Goal: Transaction & Acquisition: Subscribe to service/newsletter

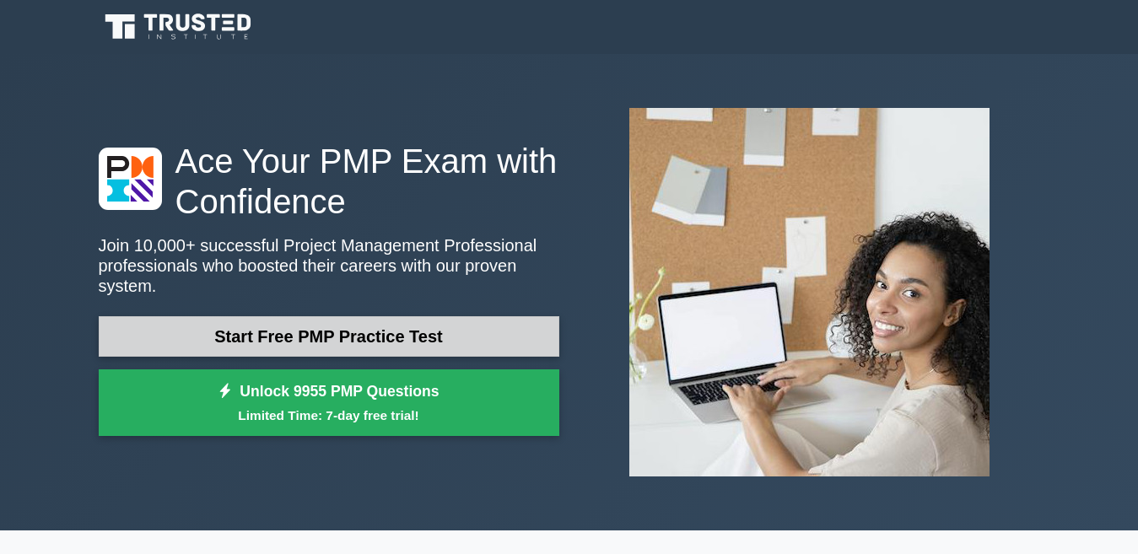
click at [338, 316] on link "Start Free PMP Practice Test" at bounding box center [329, 336] width 461 height 40
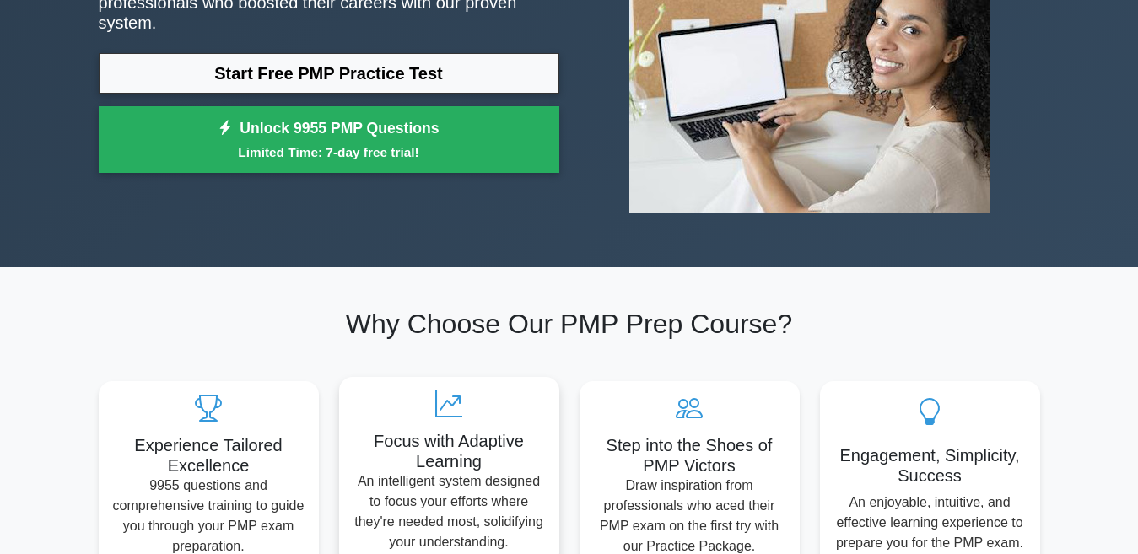
scroll to position [422, 0]
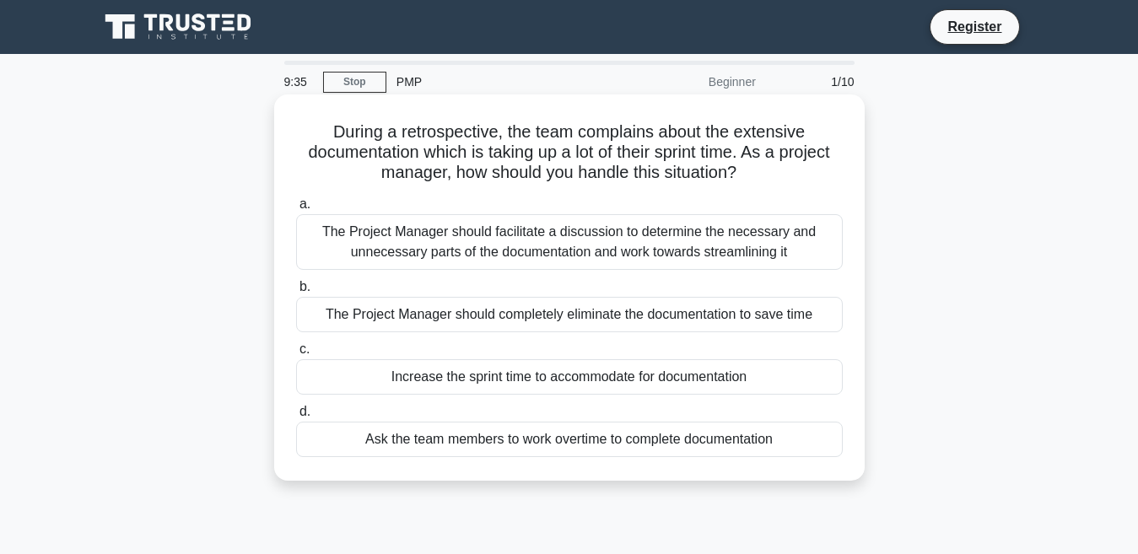
click at [313, 259] on div "The Project Manager should facilitate a discussion to determine the necessary a…" at bounding box center [569, 242] width 547 height 56
click at [296, 210] on input "a. The Project Manager should facilitate a discussion to determine the necessar…" at bounding box center [296, 204] width 0 height 11
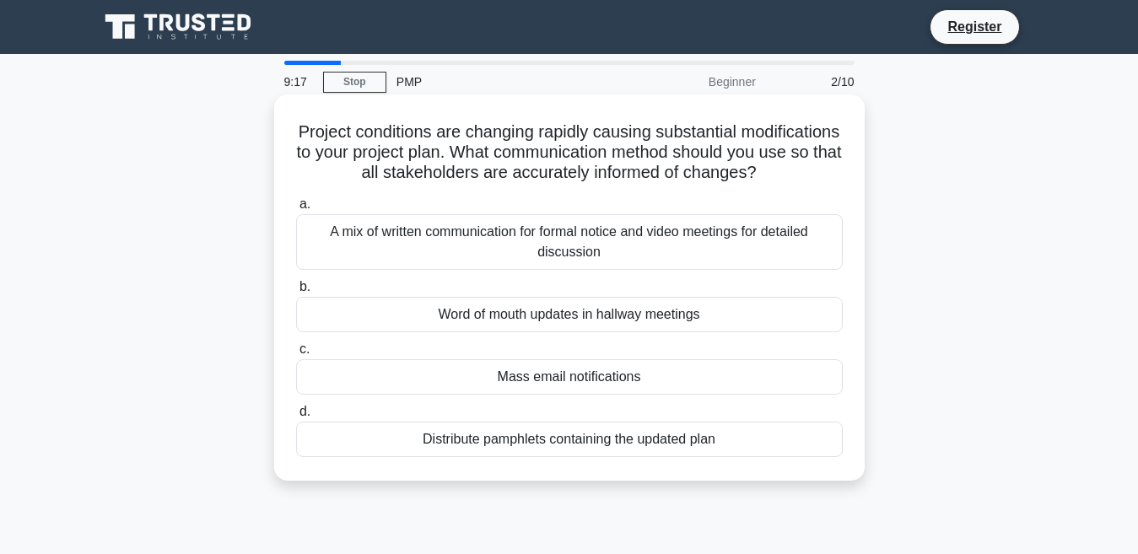
click at [634, 245] on div "A mix of written communication for formal notice and video meetings for detaile…" at bounding box center [569, 242] width 547 height 56
click at [296, 210] on input "a. A mix of written communication for formal notice and video meetings for deta…" at bounding box center [296, 204] width 0 height 11
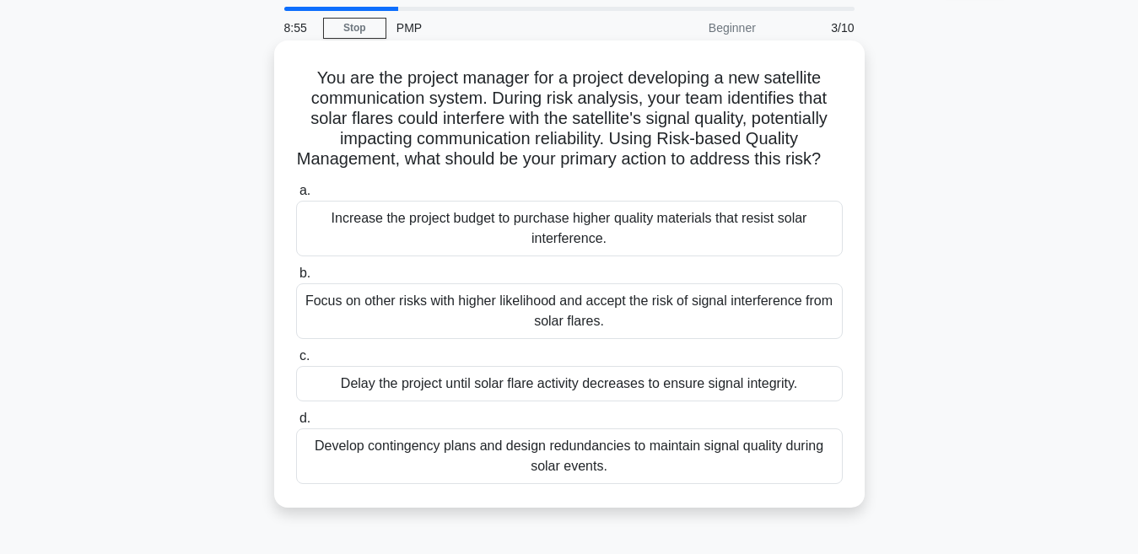
scroll to position [84, 0]
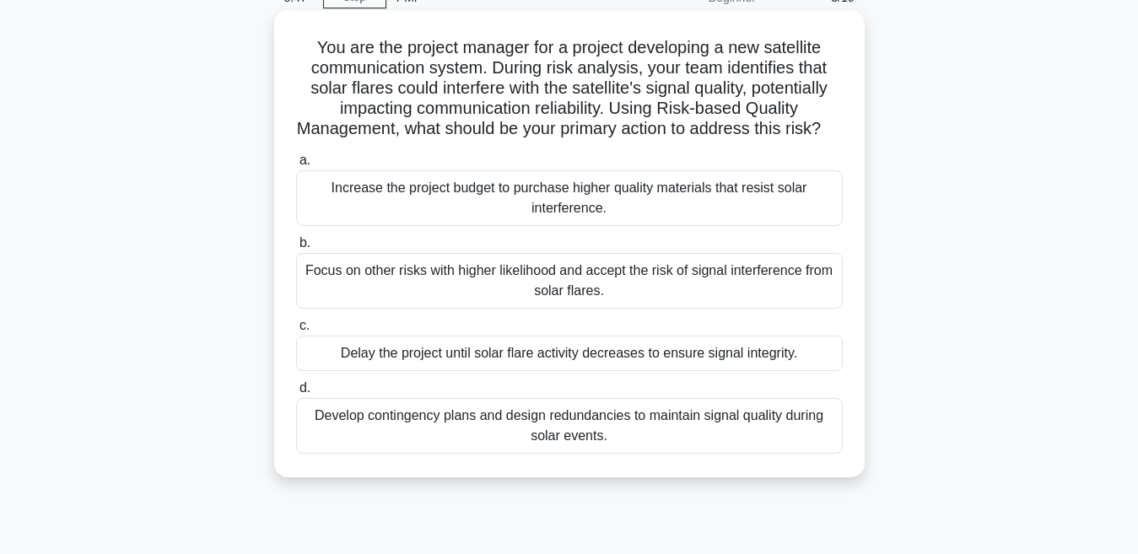
click at [739, 454] on div "Develop contingency plans and design redundancies to maintain signal quality du…" at bounding box center [569, 426] width 547 height 56
click at [296, 394] on input "d. Develop contingency plans and design redundancies to maintain signal quality…" at bounding box center [296, 388] width 0 height 11
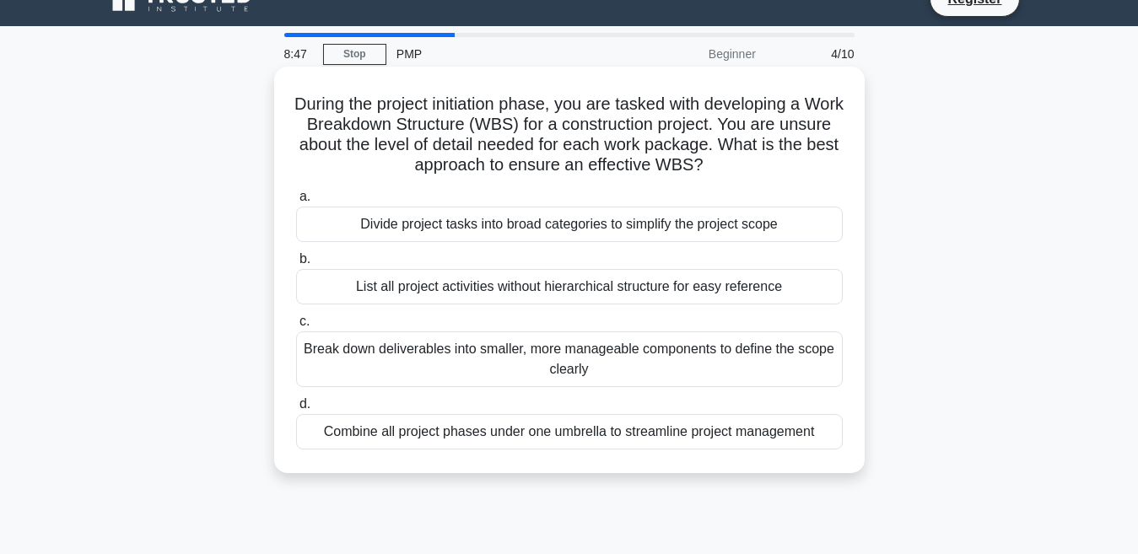
scroll to position [0, 0]
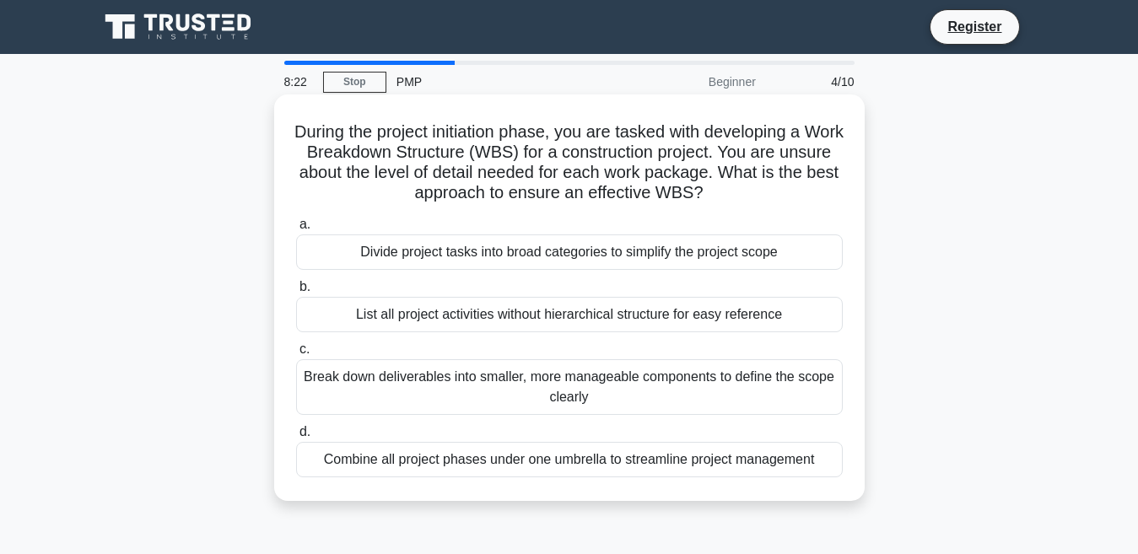
click at [477, 380] on div "Break down deliverables into smaller, more manageable components to define the …" at bounding box center [569, 387] width 547 height 56
click at [296, 355] on input "c. Break down deliverables into smaller, more manageable components to define t…" at bounding box center [296, 349] width 0 height 11
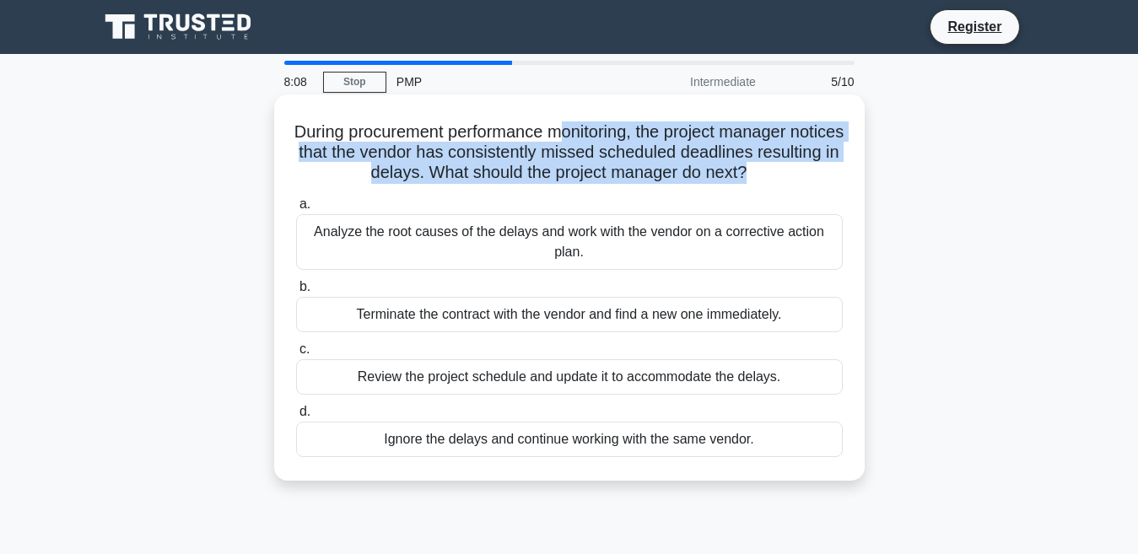
drag, startPoint x: 591, startPoint y: 134, endPoint x: 792, endPoint y: 183, distance: 206.6
click at [792, 183] on h5 "During procurement performance monitoring, the project manager notices that the…" at bounding box center [569, 152] width 550 height 62
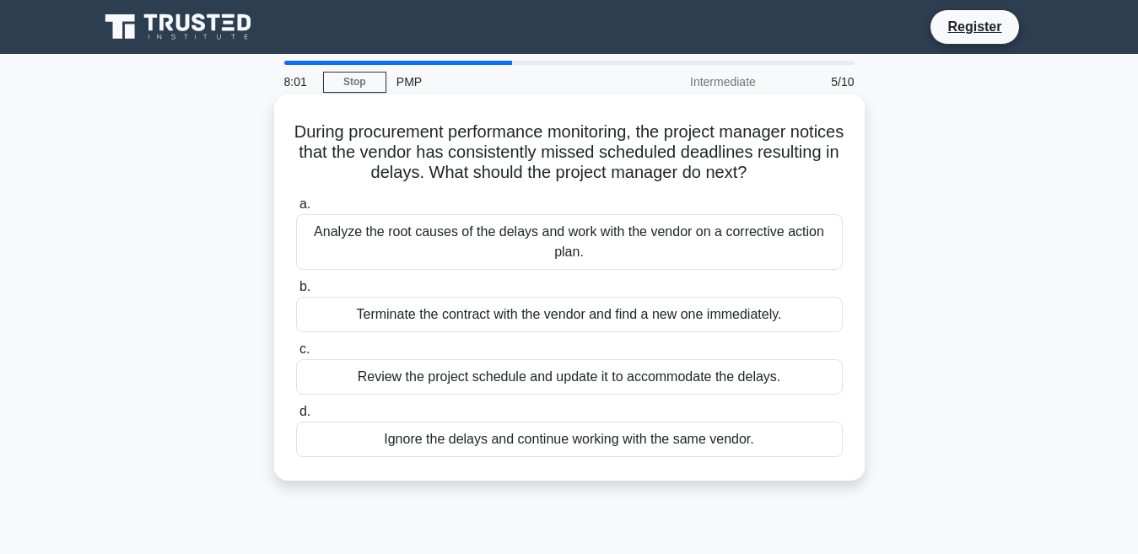
click at [677, 243] on div "Analyze the root causes of the delays and work with the vendor on a corrective …" at bounding box center [569, 242] width 547 height 56
click at [296, 210] on input "a. Analyze the root causes of the delays and work with the vendor on a correcti…" at bounding box center [296, 204] width 0 height 11
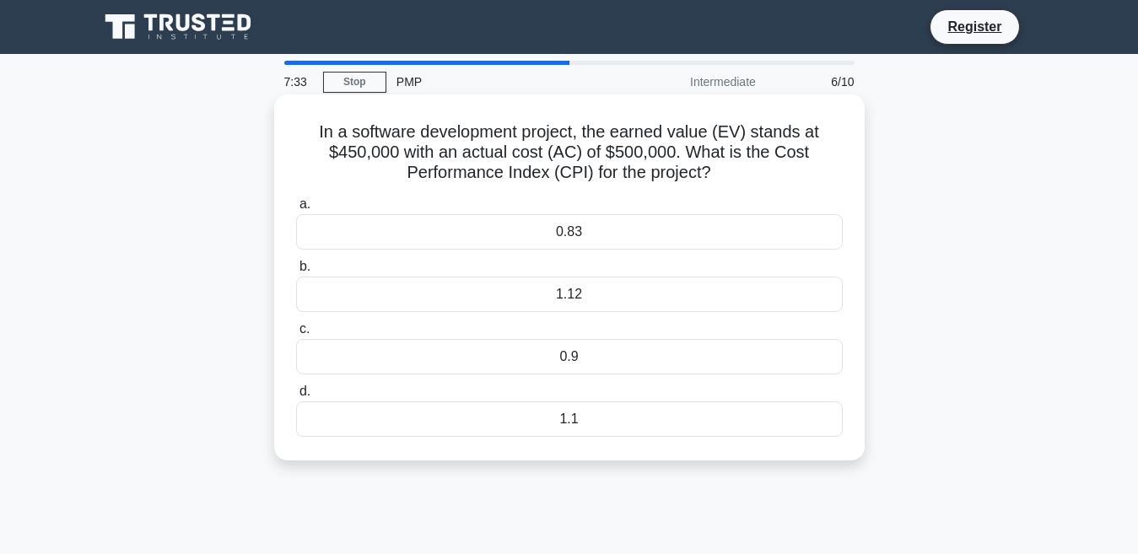
click at [614, 413] on div "1.1" at bounding box center [569, 419] width 547 height 35
click at [296, 397] on input "d. 1.1" at bounding box center [296, 391] width 0 height 11
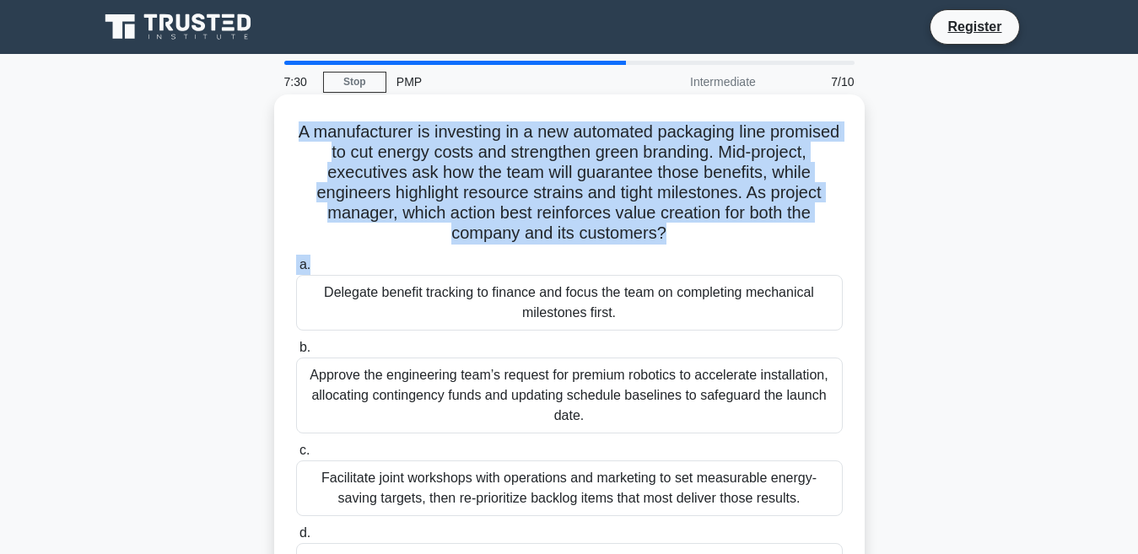
drag, startPoint x: 330, startPoint y: 135, endPoint x: 728, endPoint y: 267, distance: 419.3
click at [728, 267] on div "A manufacturer is investing in a new automated packaging line promised to cut e…" at bounding box center [569, 358] width 577 height 515
click at [725, 254] on div "a. Delegate benefit tracking to finance and focus the team on completing mechan…" at bounding box center [569, 426] width 567 height 351
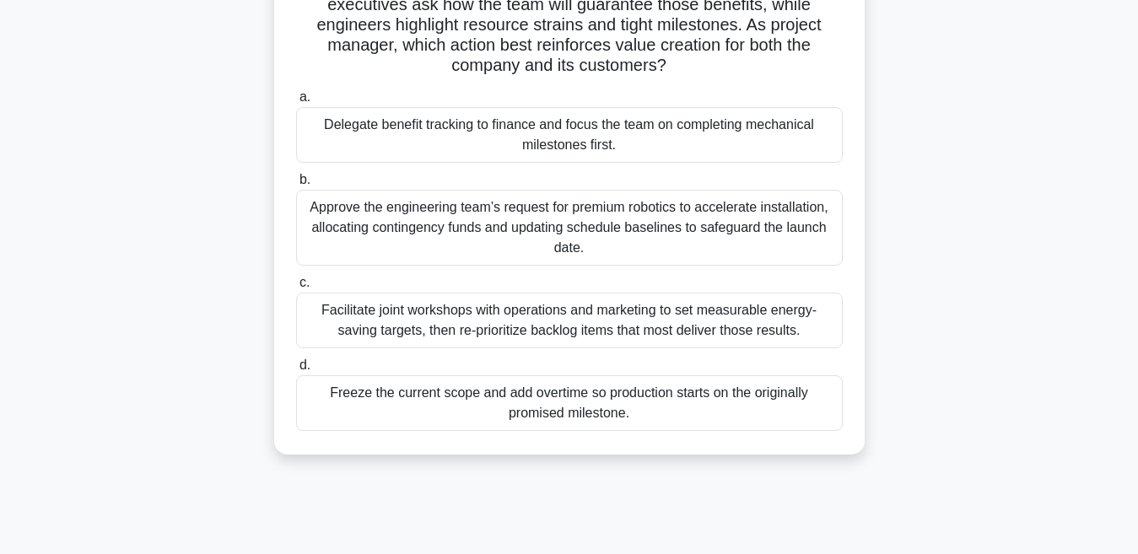
scroll to position [169, 0]
click at [406, 305] on div "Facilitate joint workshops with operations and marketing to set measurable ener…" at bounding box center [569, 320] width 547 height 56
click at [296, 288] on input "c. Facilitate joint workshops with operations and marketing to set measurable e…" at bounding box center [296, 282] width 0 height 11
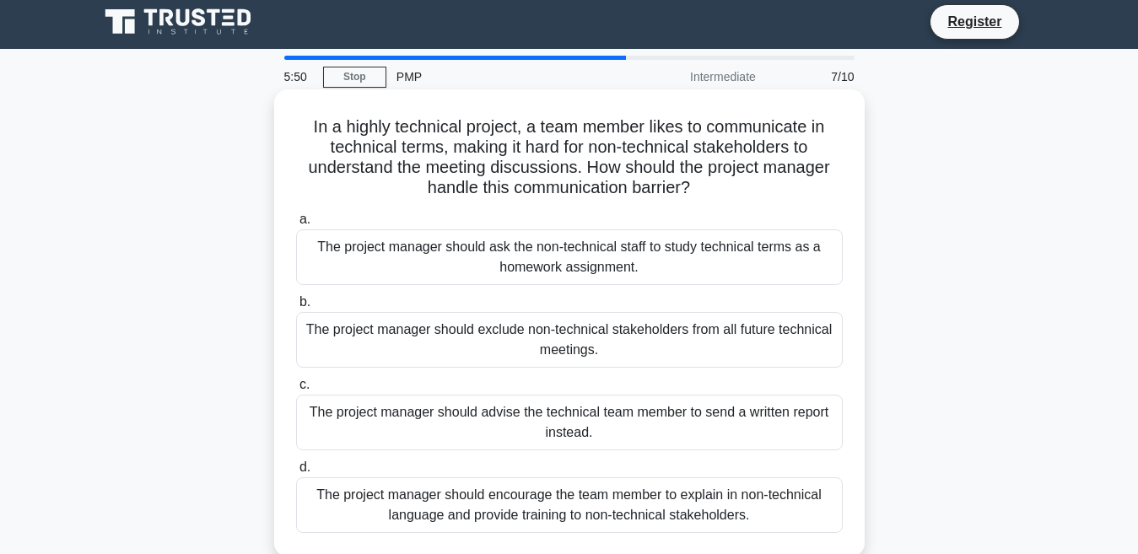
scroll to position [0, 0]
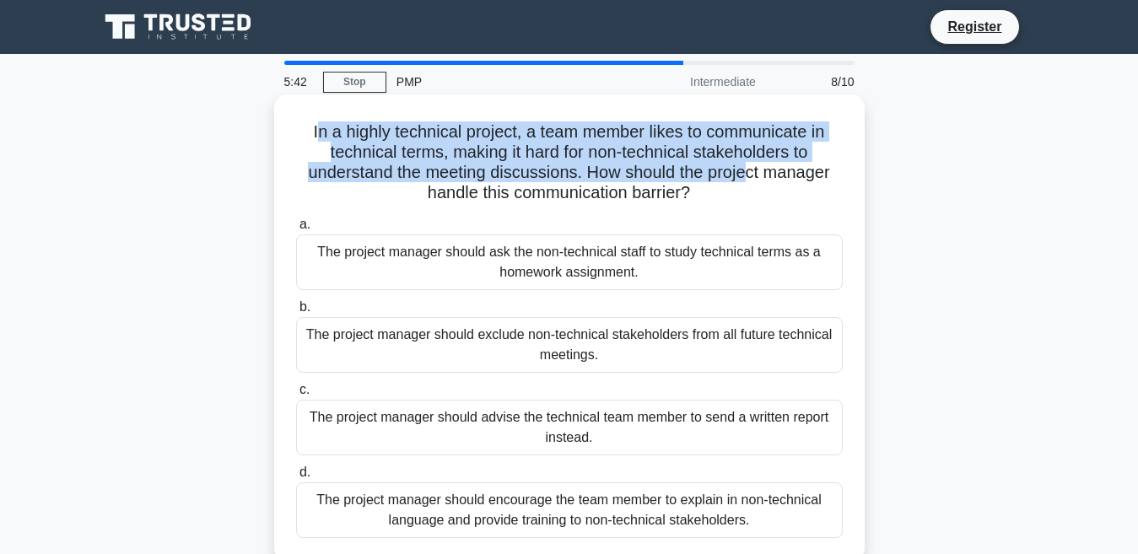
drag, startPoint x: 309, startPoint y: 137, endPoint x: 754, endPoint y: 178, distance: 447.3
click at [754, 178] on h5 "In a highly technical project, a team member likes to communicate in technical …" at bounding box center [569, 162] width 550 height 83
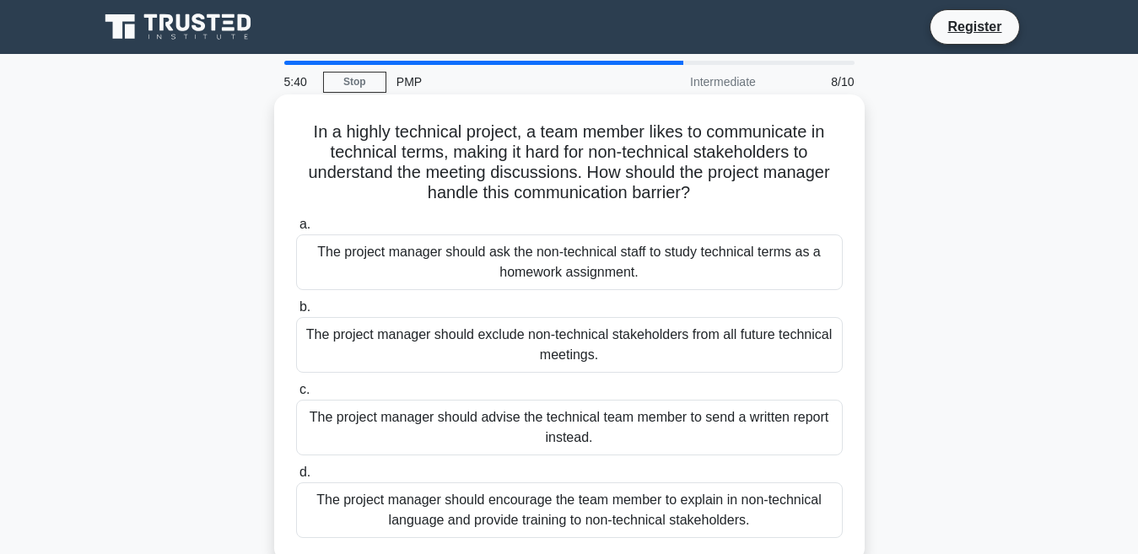
drag, startPoint x: 424, startPoint y: 173, endPoint x: 797, endPoint y: 196, distance: 373.6
click at [797, 196] on h5 "In a highly technical project, a team member likes to communicate in technical …" at bounding box center [569, 162] width 550 height 83
drag, startPoint x: 797, startPoint y: 196, endPoint x: 788, endPoint y: 196, distance: 9.3
click at [796, 196] on h5 "In a highly technical project, a team member likes to communicate in technical …" at bounding box center [569, 162] width 550 height 83
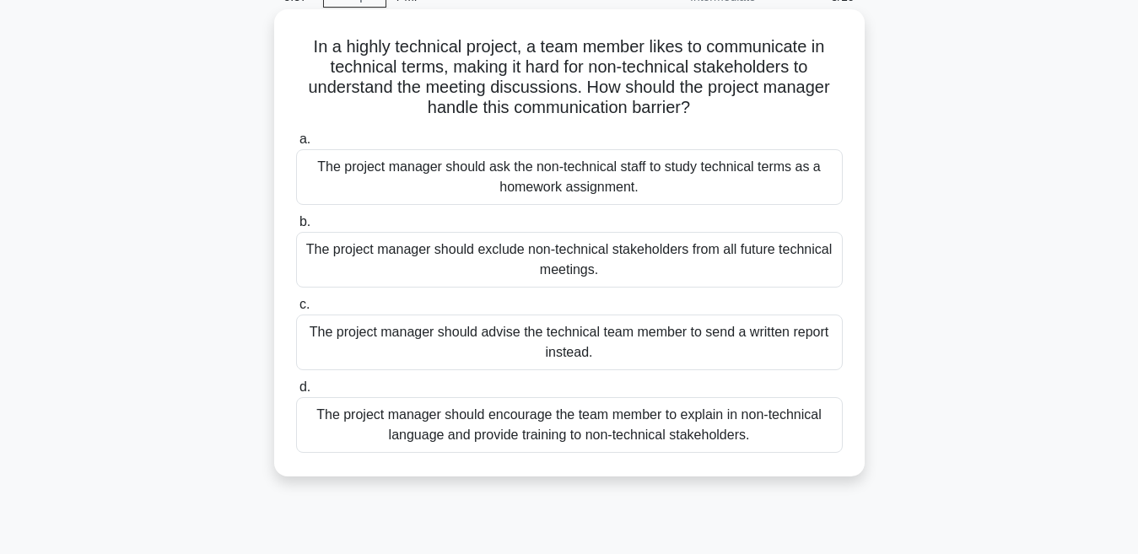
scroll to position [84, 0]
click at [457, 417] on div "The project manager should encourage the team member to explain in non-technica…" at bounding box center [569, 426] width 547 height 56
click at [296, 394] on input "d. The project manager should encourage the team member to explain in non-techn…" at bounding box center [296, 388] width 0 height 11
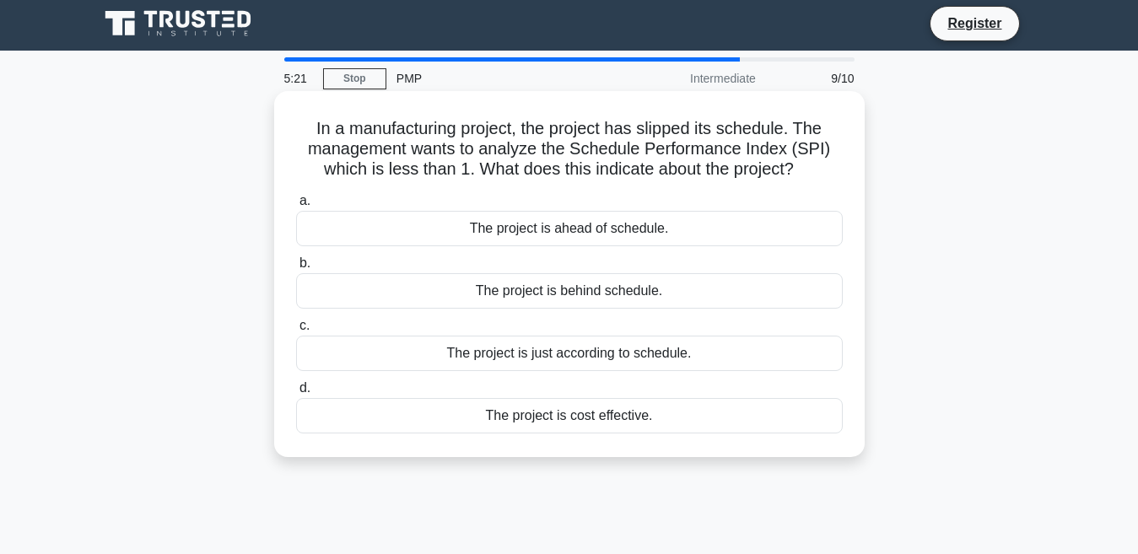
scroll to position [0, 0]
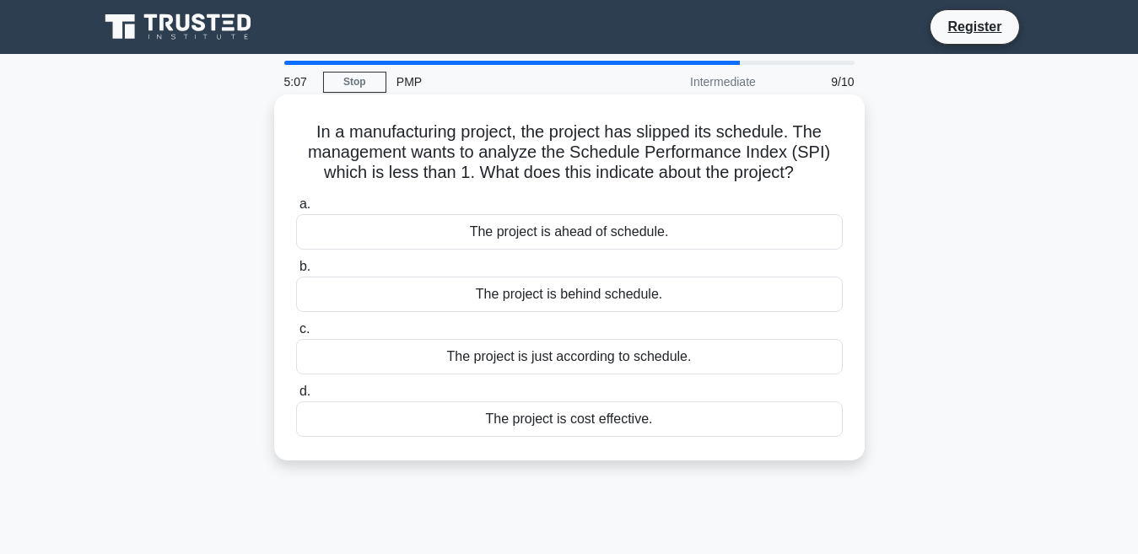
click at [730, 299] on div "The project is behind schedule." at bounding box center [569, 294] width 547 height 35
click at [296, 272] on input "b. The project is behind schedule." at bounding box center [296, 267] width 0 height 11
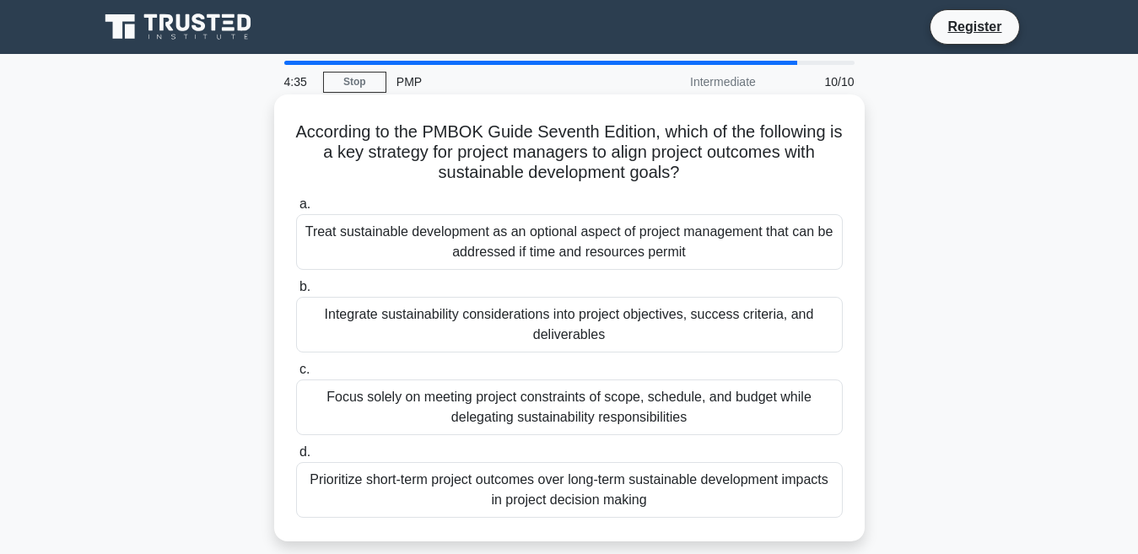
click at [653, 518] on div "Prioritize short-term project outcomes over long-term sustainable development i…" at bounding box center [569, 490] width 547 height 56
click at [296, 458] on input "d. Prioritize short-term project outcomes over long-term sustainable developmen…" at bounding box center [296, 452] width 0 height 11
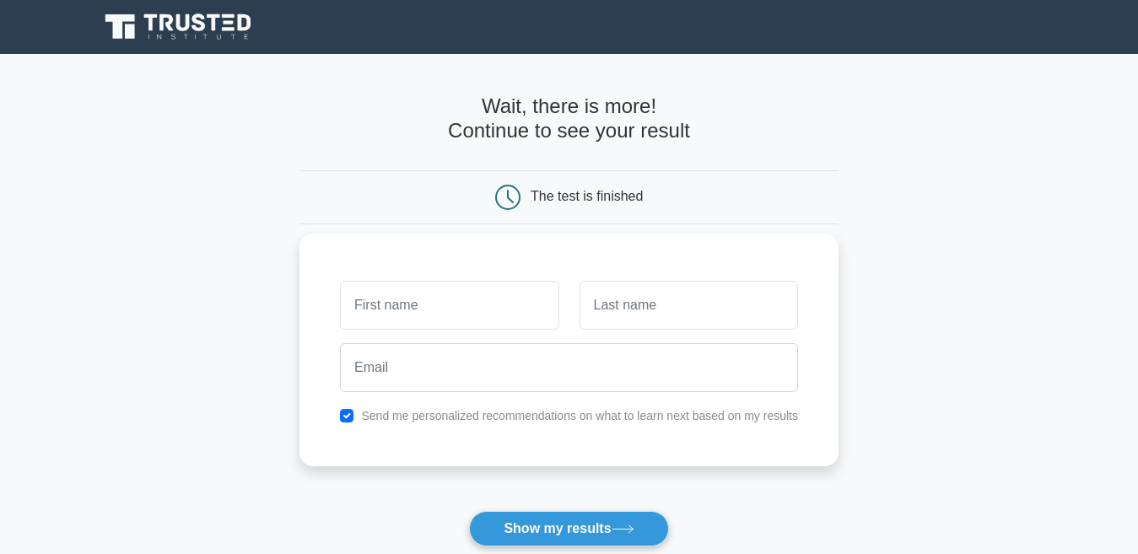
click at [464, 318] on input "text" at bounding box center [449, 305] width 218 height 49
type input "shashidhar"
click at [746, 312] on input "text" at bounding box center [689, 305] width 218 height 49
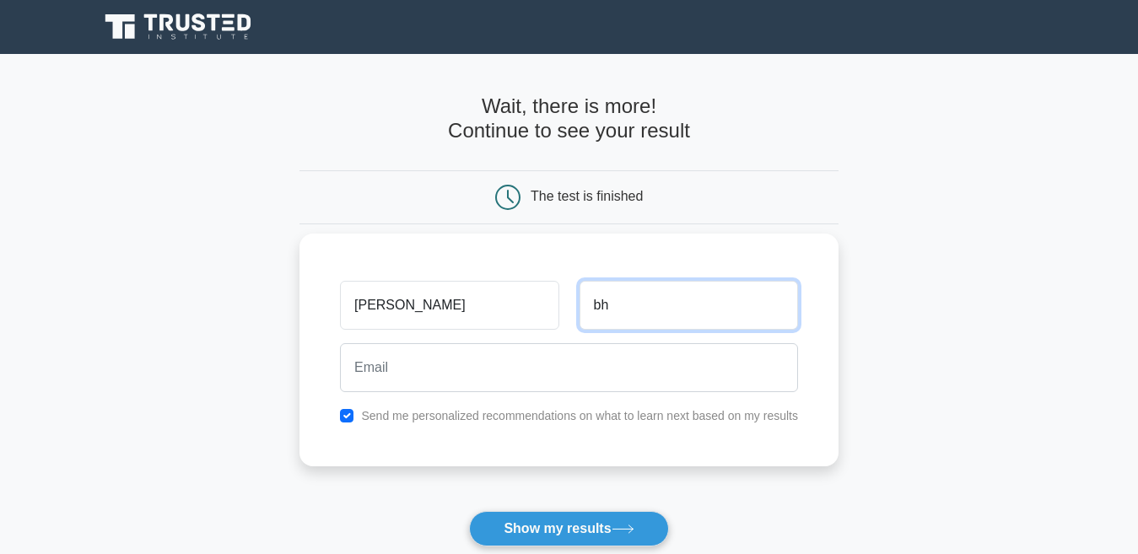
type input "bh"
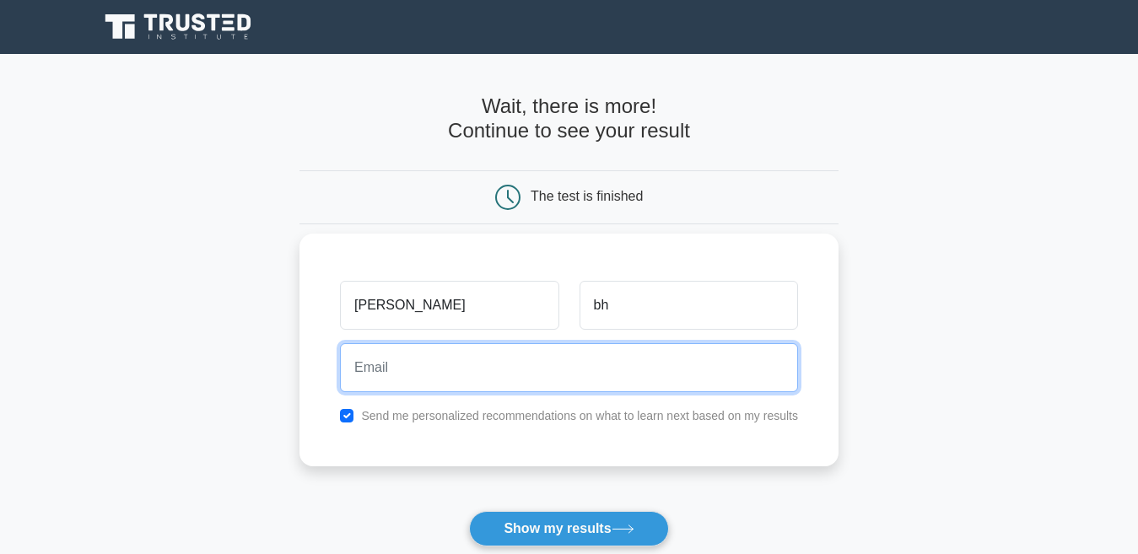
click at [685, 358] on input "email" at bounding box center [569, 367] width 458 height 49
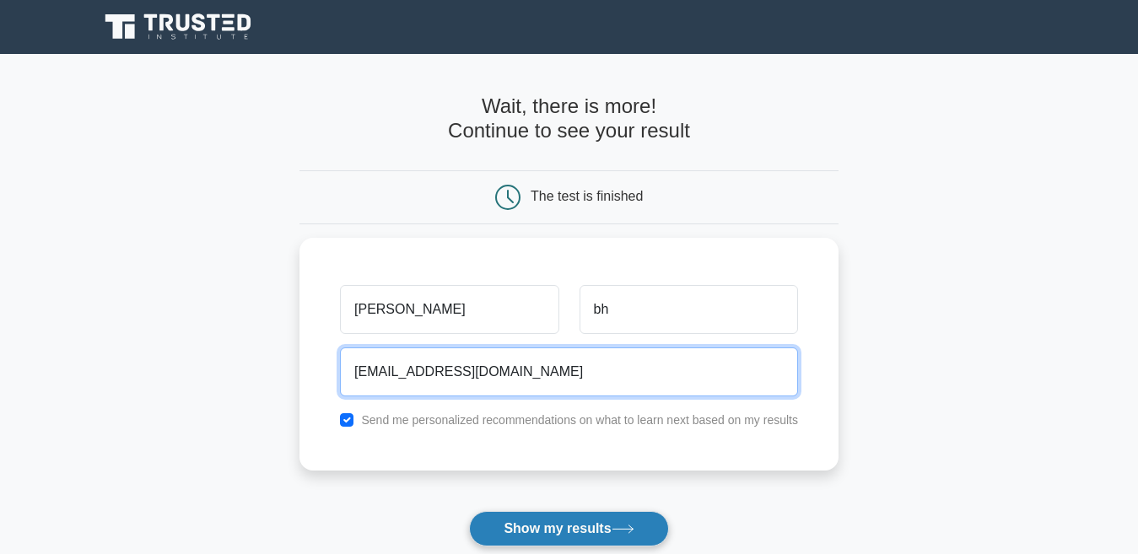
type input "shashiraj1496@gmail.com"
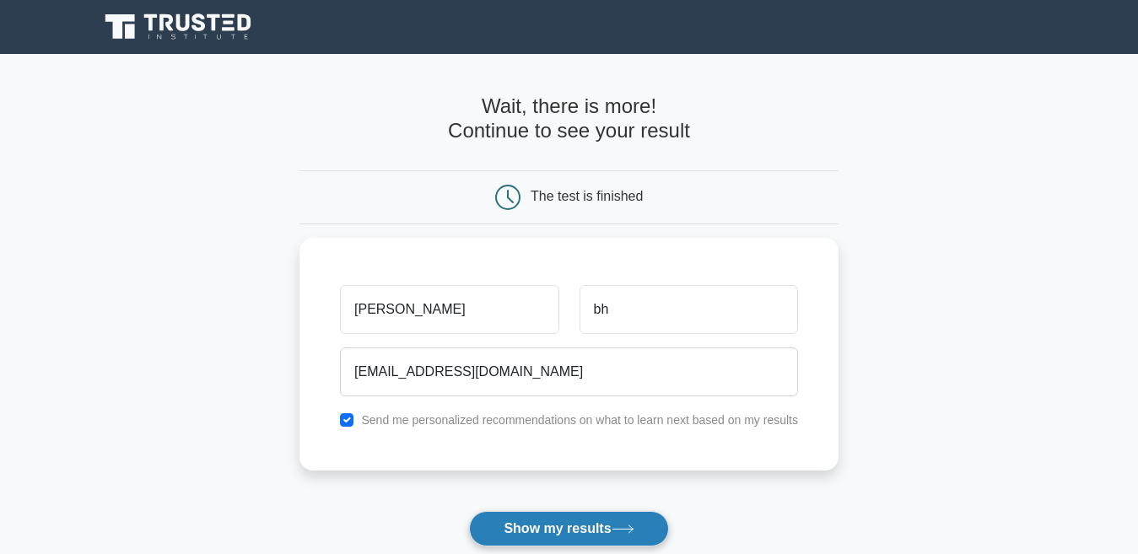
click at [644, 534] on button "Show my results" at bounding box center [568, 528] width 199 height 35
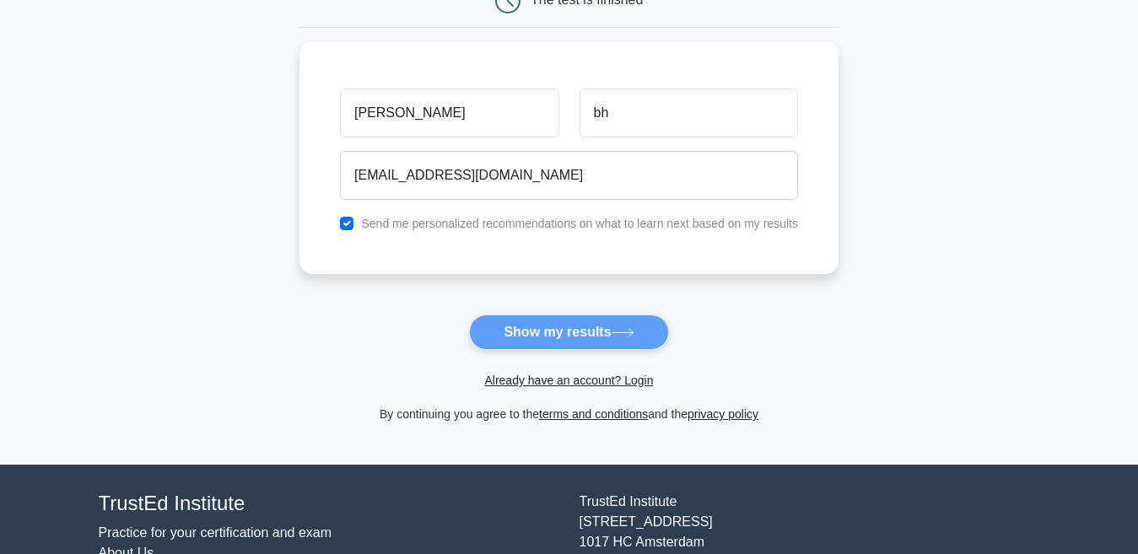
scroll to position [253, 0]
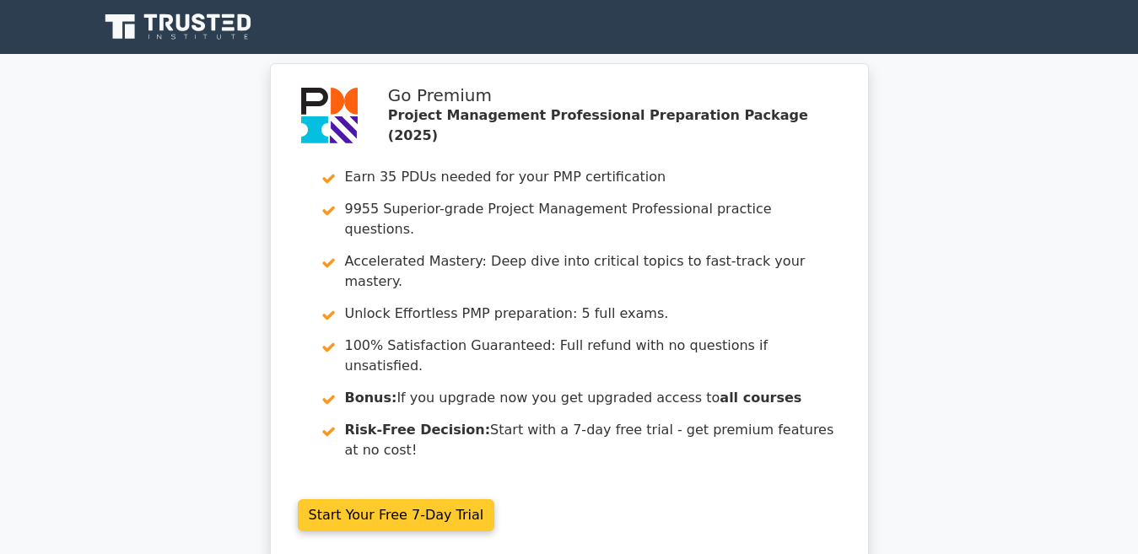
click at [495, 499] on link "Start Your Free 7-Day Trial" at bounding box center [396, 515] width 197 height 32
